Goal: Information Seeking & Learning: Find specific fact

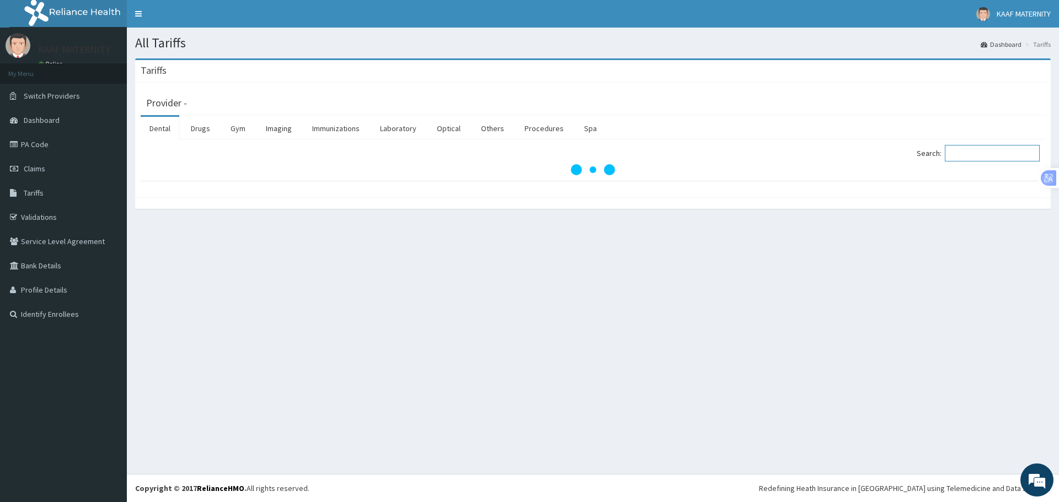
click at [969, 153] on input "Search:" at bounding box center [992, 153] width 95 height 17
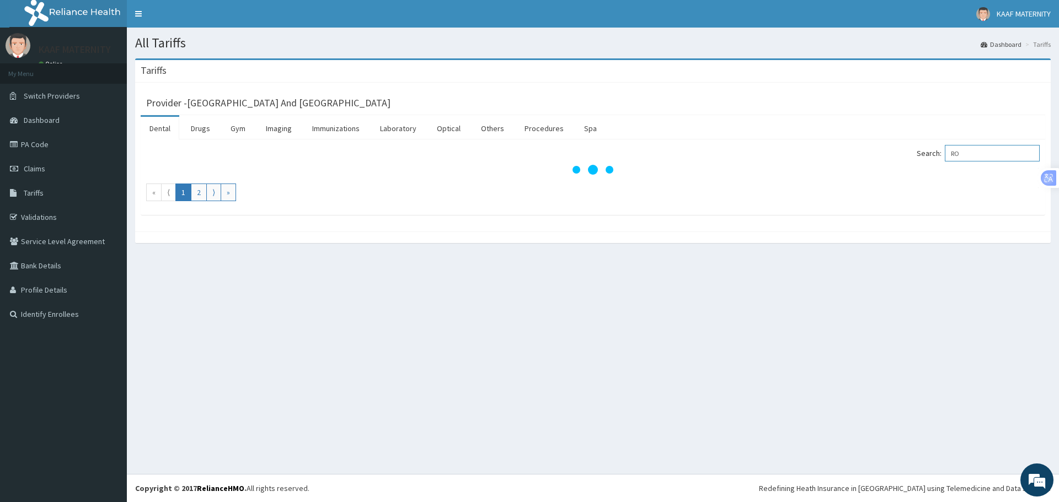
type input "R"
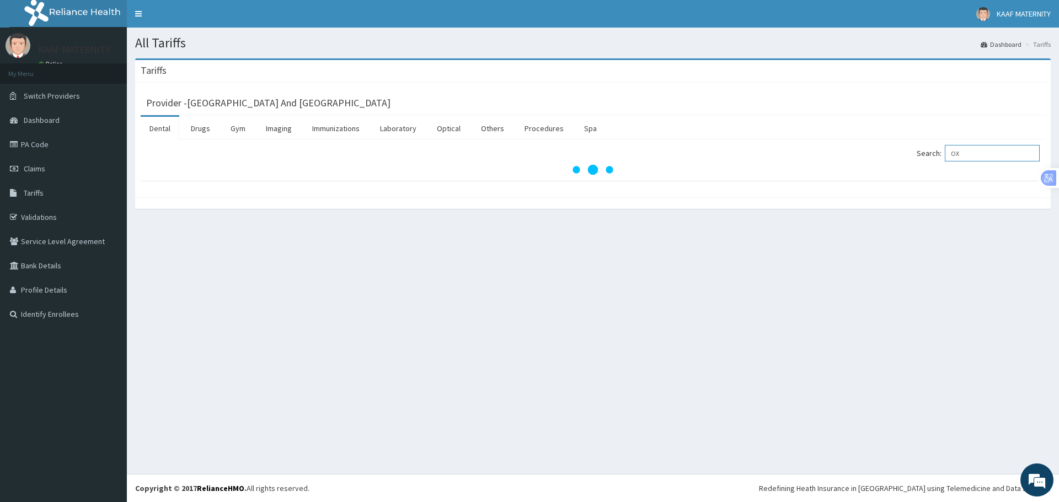
type input "O"
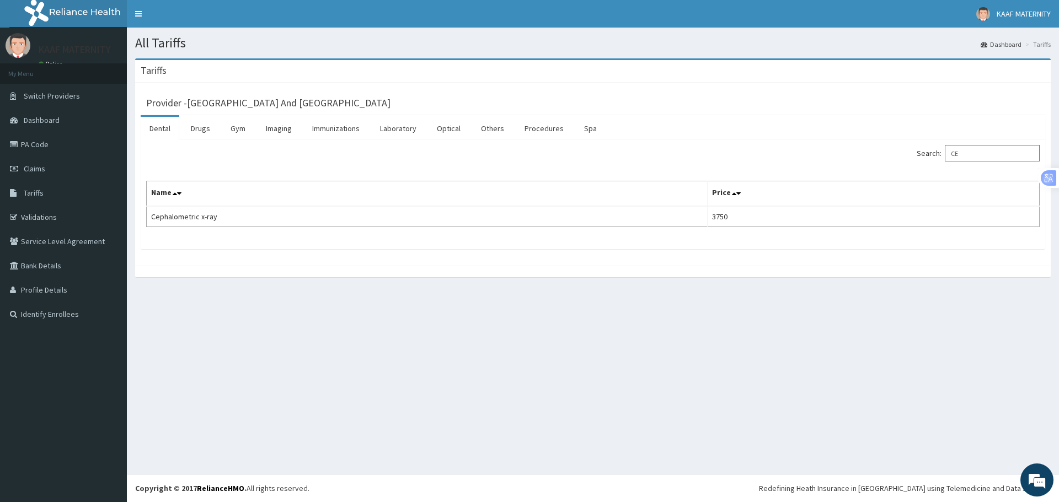
type input "C"
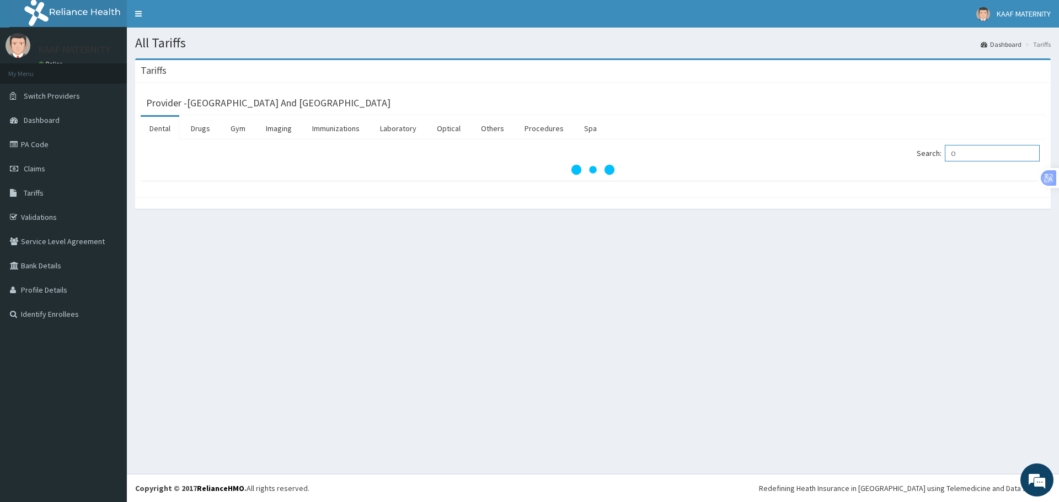
type input "O"
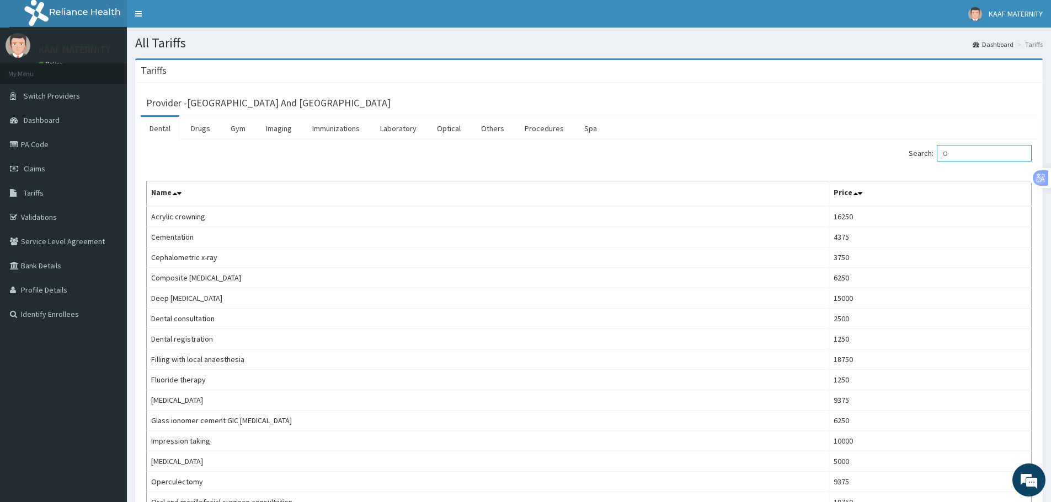
click at [965, 156] on input "O" at bounding box center [983, 153] width 95 height 17
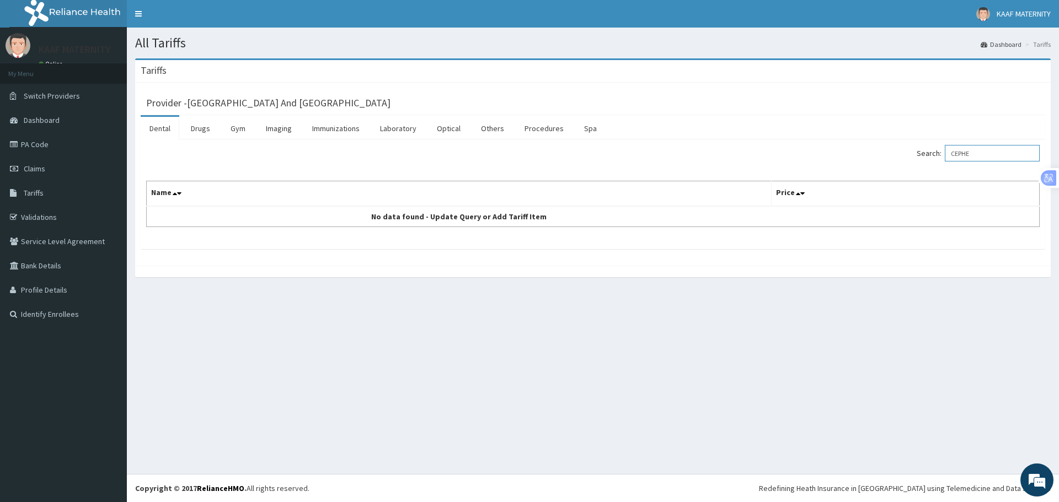
click at [991, 154] on input "CEPHE" at bounding box center [992, 153] width 95 height 17
type input "C"
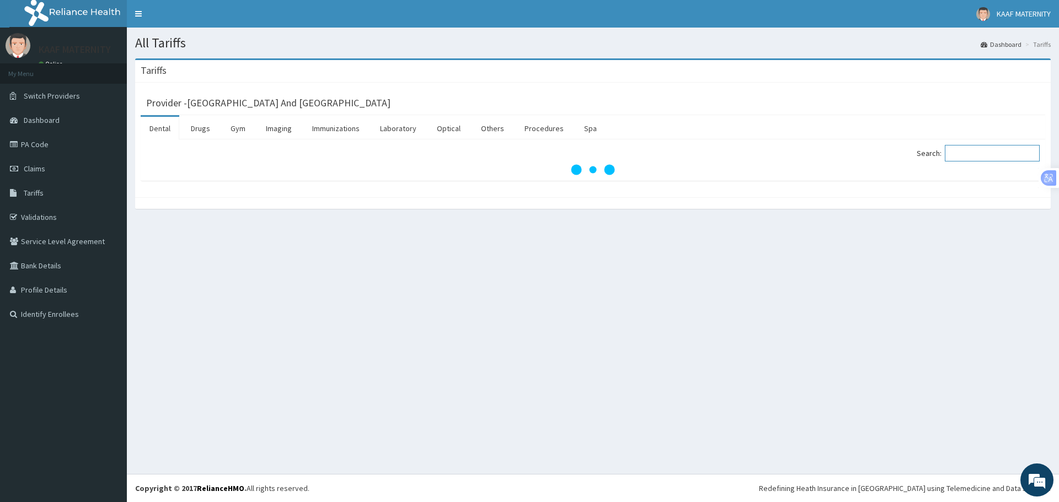
paste input "CEFIXIME"
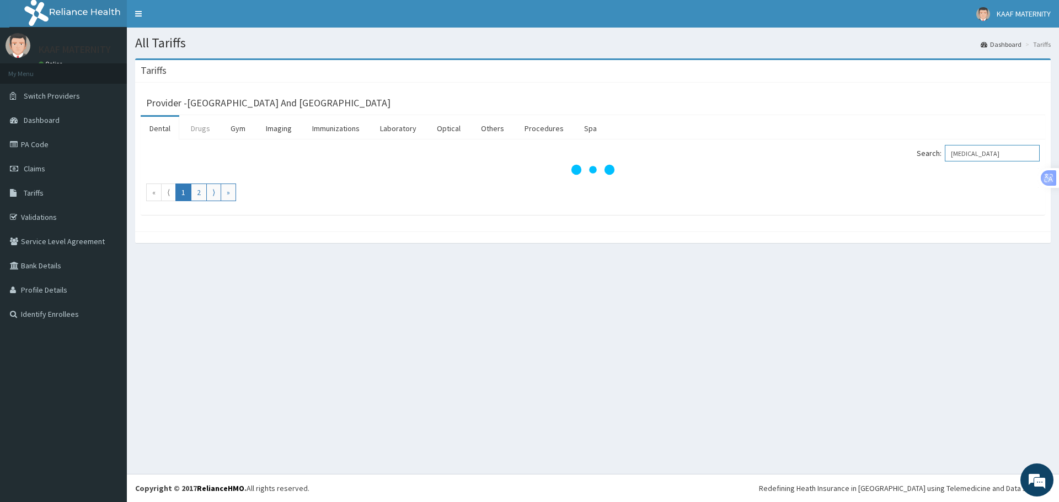
type input "CEFIXIME"
click at [195, 129] on link "Drugs" at bounding box center [200, 128] width 37 height 23
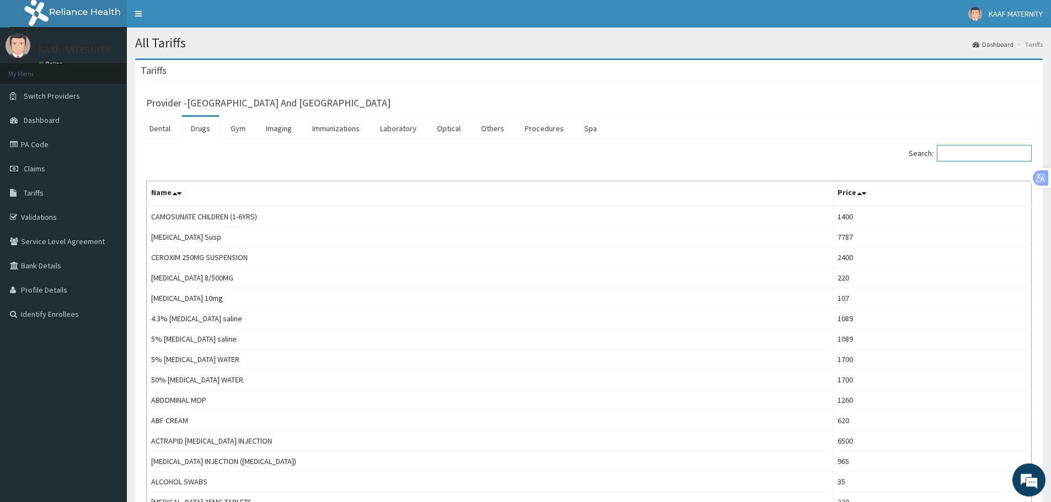
click at [966, 154] on input "Search:" at bounding box center [983, 153] width 95 height 17
paste input "CEFIXIME"
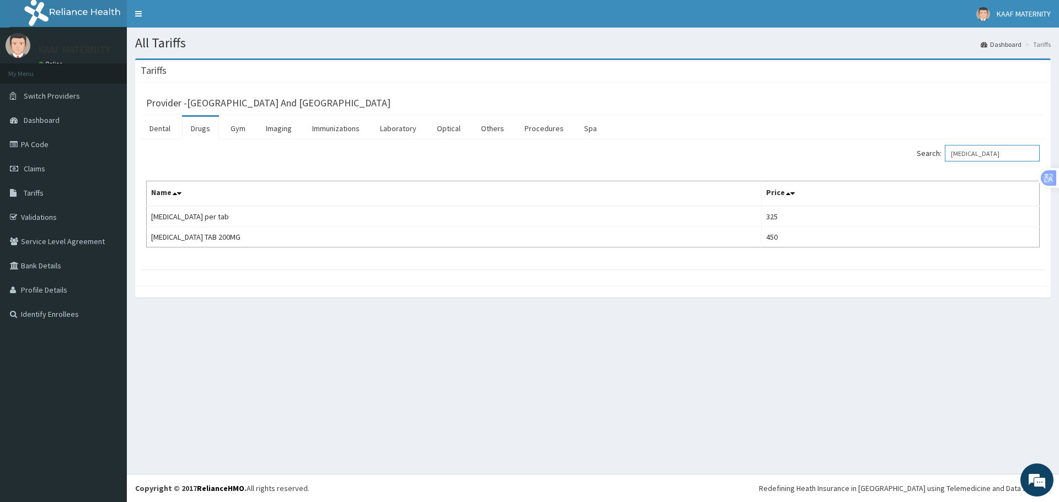
click at [986, 156] on input "CEFIXIME" at bounding box center [992, 153] width 95 height 17
type input "C"
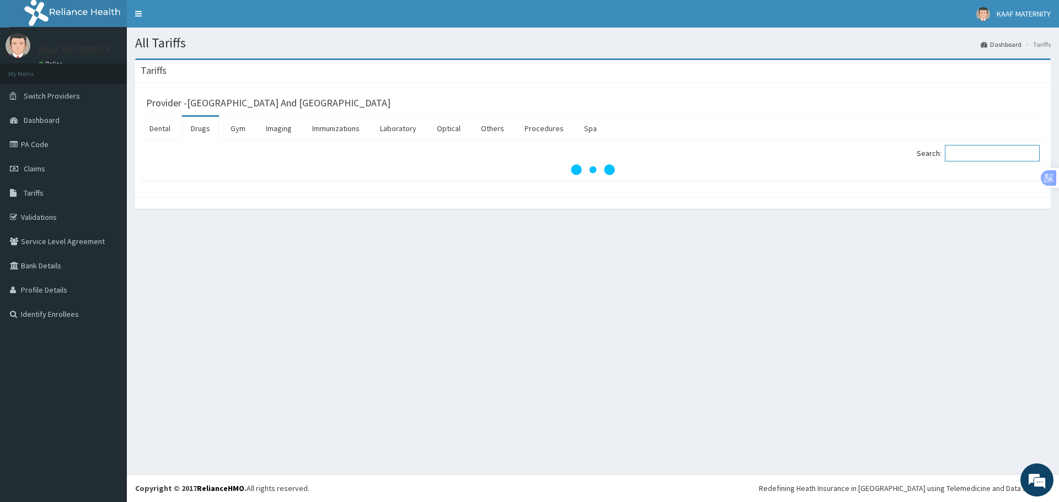
paste input "OCEFIX"
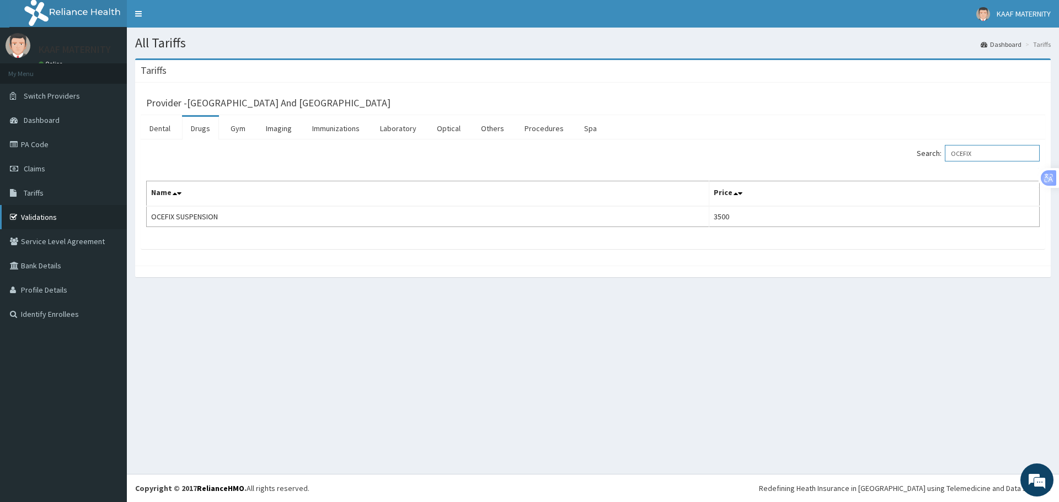
type input "OCEFIX"
click at [38, 219] on link "Validations" at bounding box center [63, 217] width 127 height 24
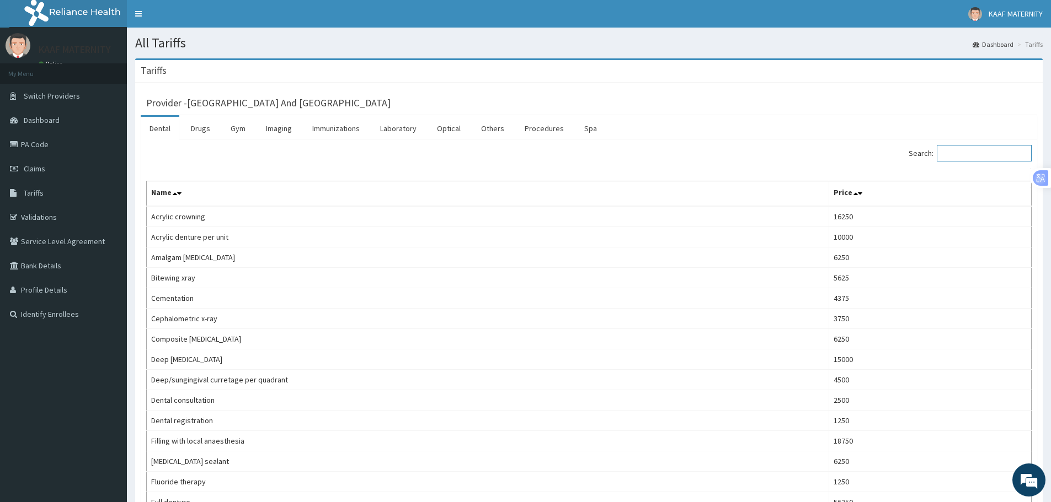
click at [960, 158] on input "Search:" at bounding box center [983, 153] width 95 height 17
paste input "EFIXIME SUSPENSION"
click at [952, 153] on input "EFIXIME SUSPENSION" at bounding box center [983, 153] width 95 height 17
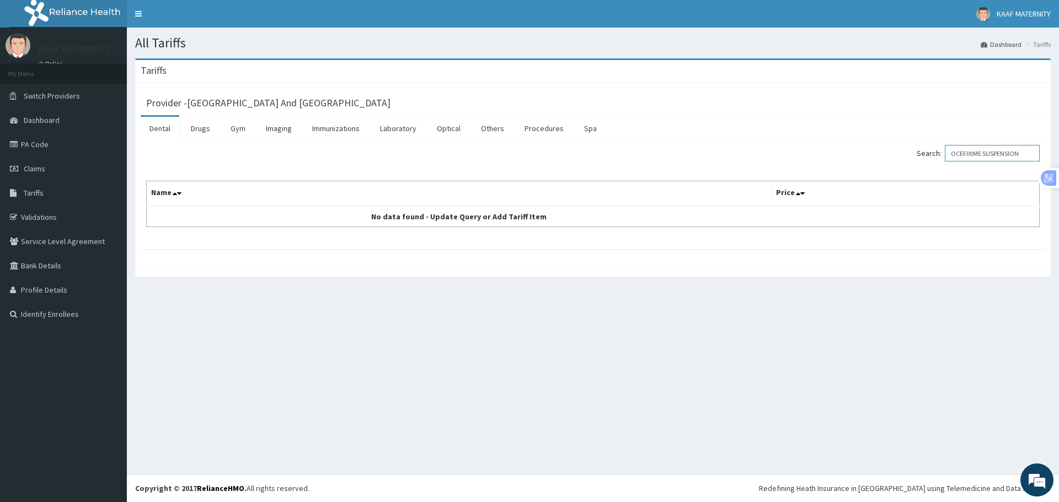
click at [1033, 151] on input "OCEFIXIME SUSPENSION" at bounding box center [992, 153] width 95 height 17
type input "O"
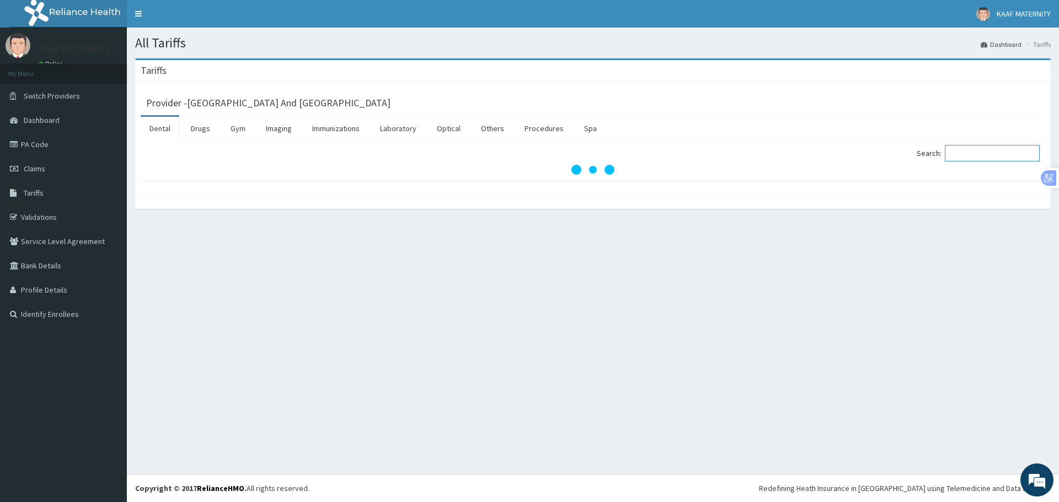
paste input "[MEDICAL_DATA] SUSPENSION"
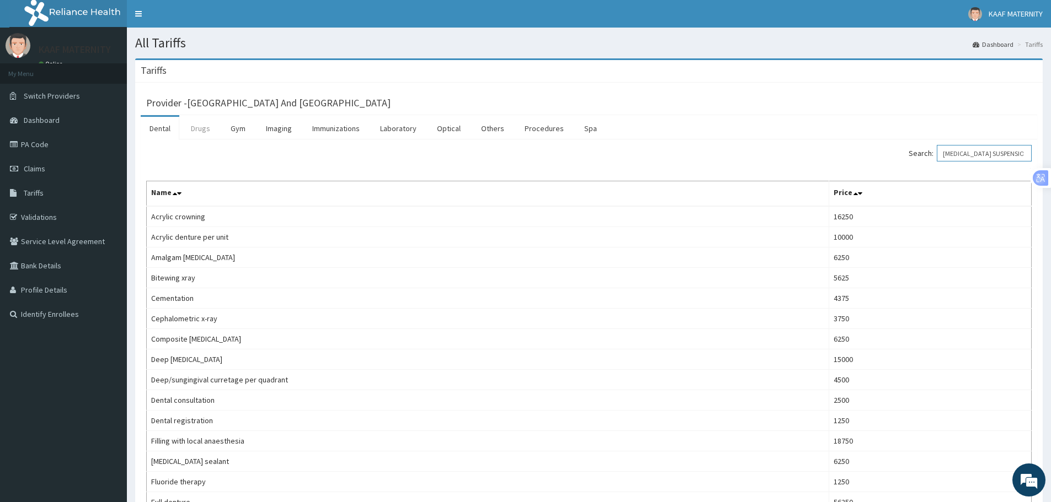
type input "[MEDICAL_DATA] SUSPENSION"
click at [197, 132] on link "Drugs" at bounding box center [200, 128] width 37 height 23
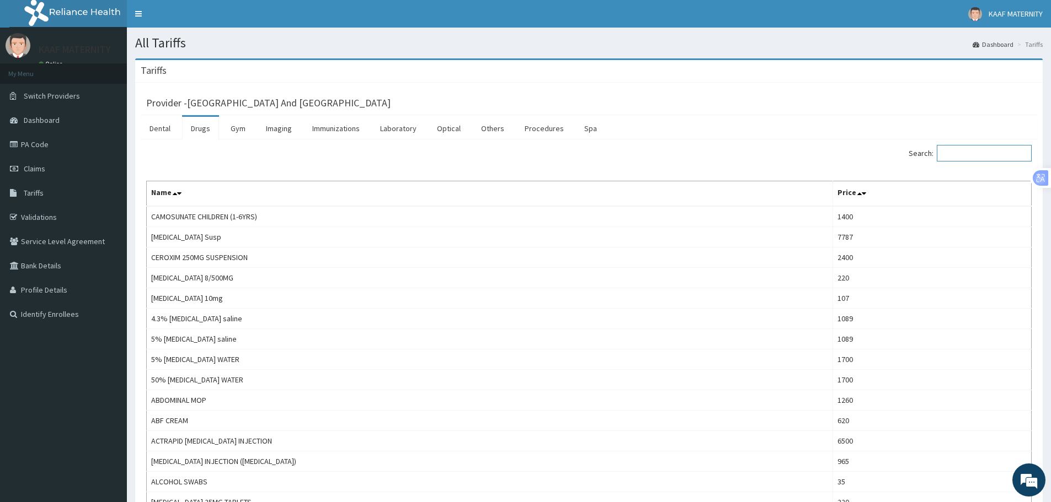
click at [974, 159] on input "Search:" at bounding box center [983, 153] width 95 height 17
paste input "[MEDICAL_DATA] SUSPENSION"
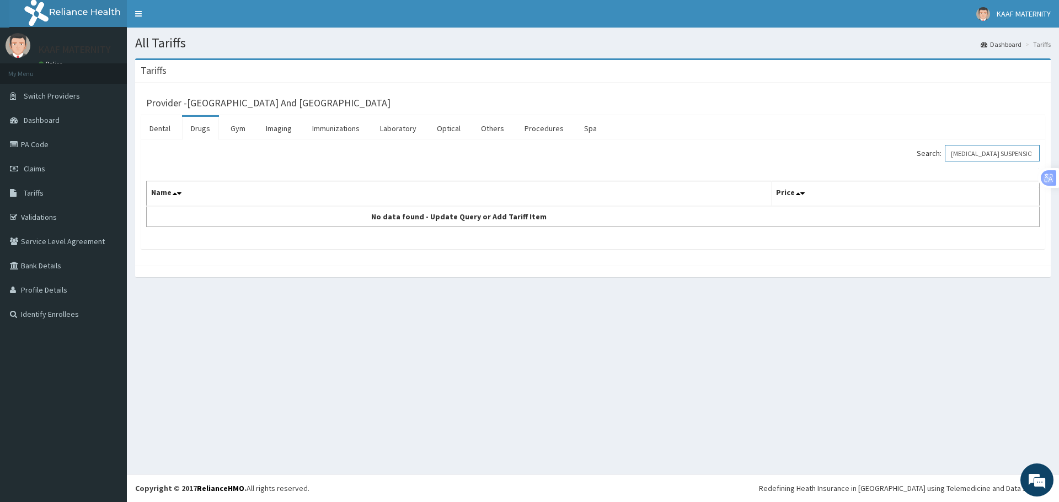
type input "[MEDICAL_DATA] SUSPENSION"
